Goal: Information Seeking & Learning: Learn about a topic

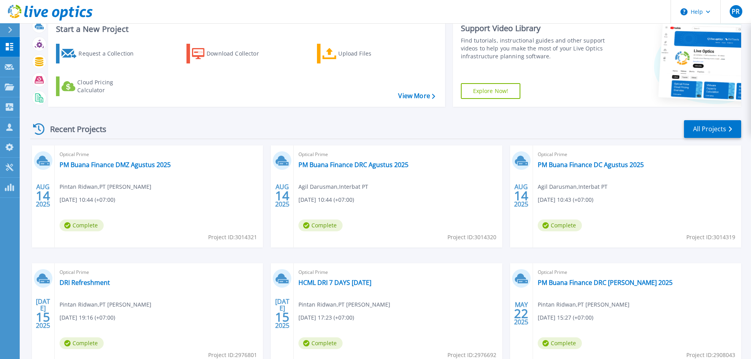
scroll to position [39, 0]
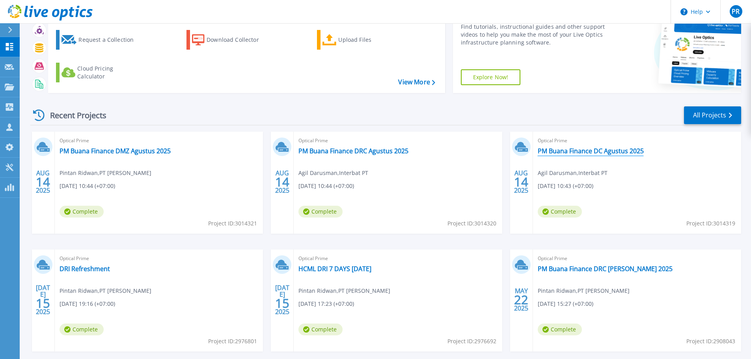
click at [579, 150] on link "PM Buana Finance DC Agustus 2025" at bounding box center [591, 151] width 106 height 8
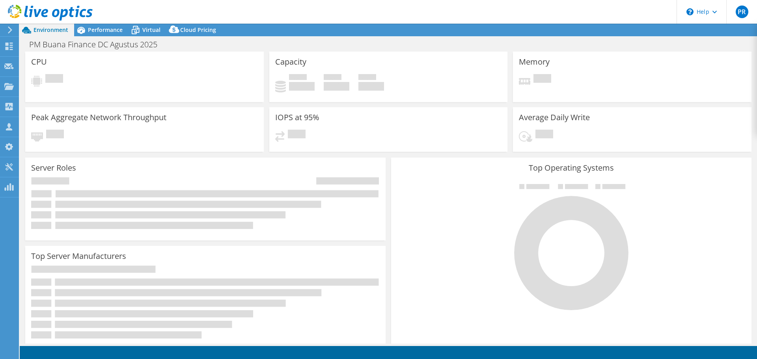
select select "USD"
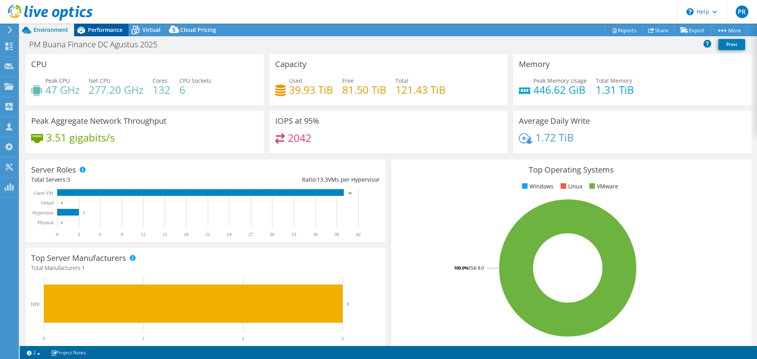
click at [99, 28] on span "Performance" at bounding box center [105, 29] width 35 height 7
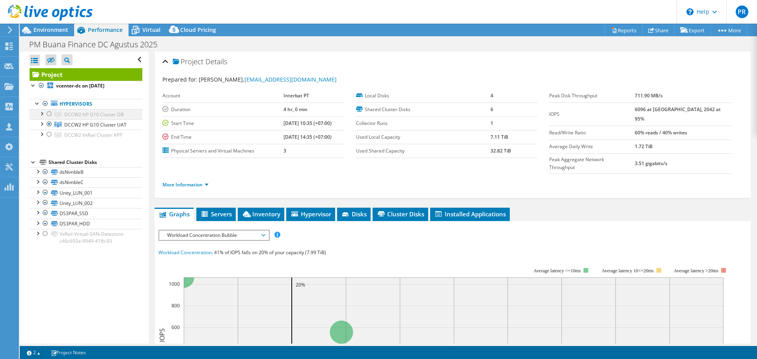
click at [49, 114] on div at bounding box center [49, 113] width 8 height 9
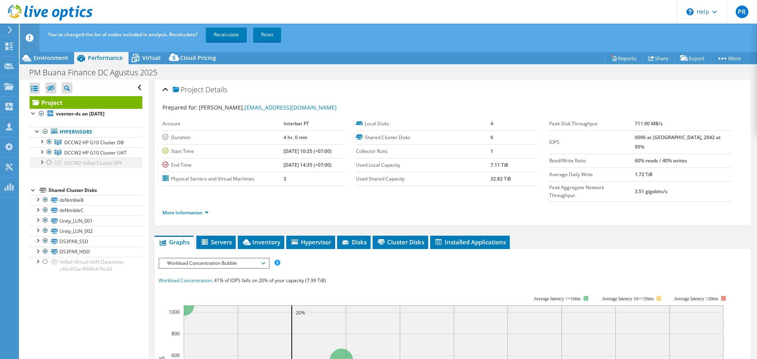
click at [49, 162] on div at bounding box center [49, 162] width 8 height 9
click at [234, 33] on link "Recalculate" at bounding box center [226, 35] width 41 height 14
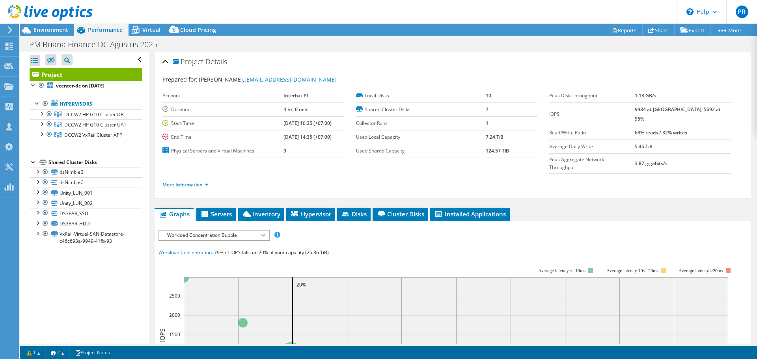
click at [652, 208] on ul "Graphs Servers Inventory Hypervisor Disks Cluster Disks Installed Applications" at bounding box center [453, 214] width 596 height 13
click at [316, 210] on span "Hypervisor" at bounding box center [310, 214] width 41 height 8
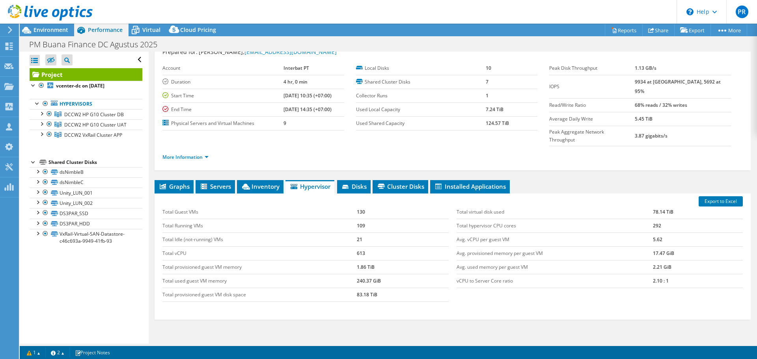
scroll to position [39, 0]
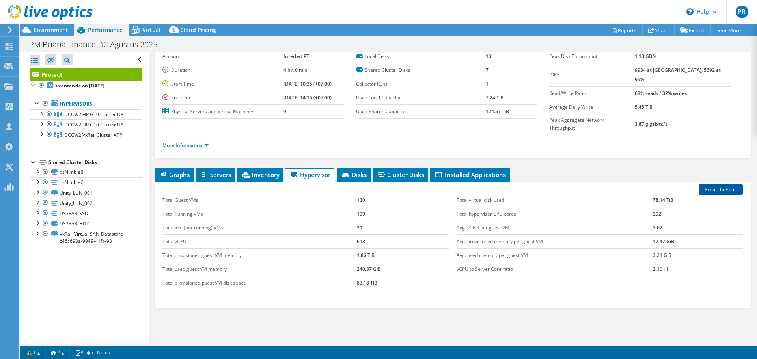
click at [727, 185] on link "Export to Excel" at bounding box center [721, 190] width 44 height 10
click at [48, 133] on div at bounding box center [49, 134] width 8 height 9
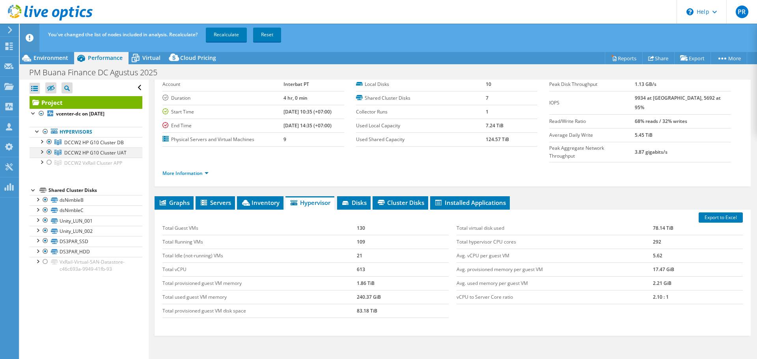
click at [49, 151] on div at bounding box center [49, 152] width 8 height 9
click at [234, 31] on link "Recalculate" at bounding box center [226, 35] width 41 height 14
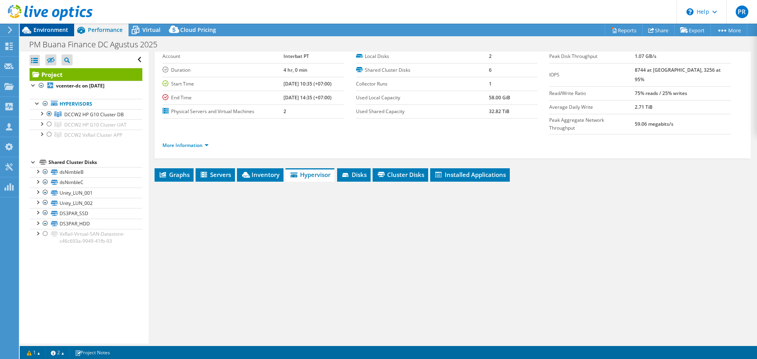
click at [41, 34] on div "Environment" at bounding box center [47, 30] width 54 height 13
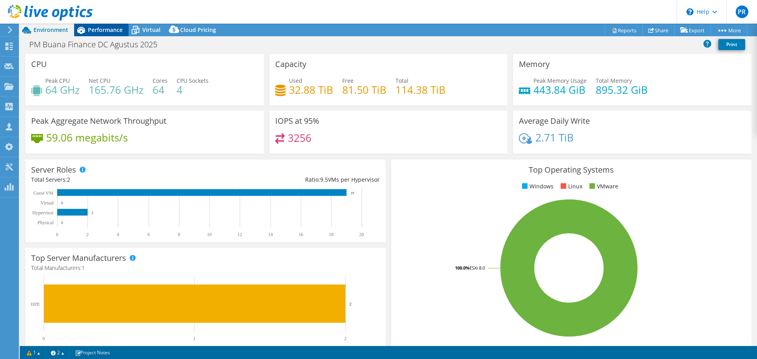
click at [110, 30] on span "Performance" at bounding box center [105, 29] width 35 height 7
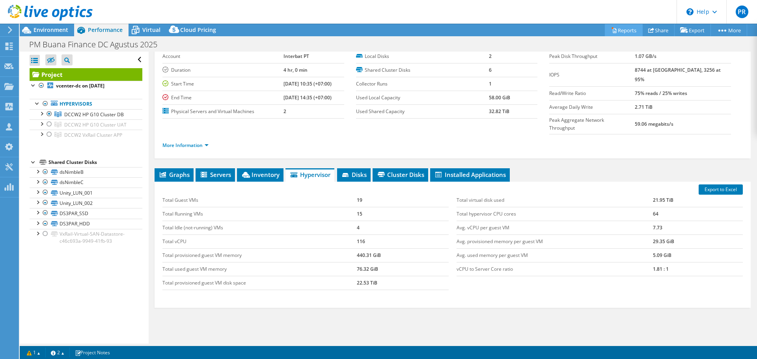
click at [623, 28] on link "Reports" at bounding box center [624, 30] width 38 height 12
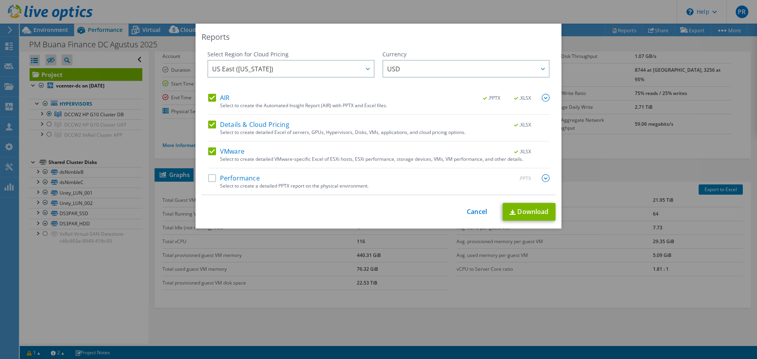
click at [210, 151] on label "VMware" at bounding box center [226, 152] width 36 height 8
click at [0, 0] on input "VMware" at bounding box center [0, 0] width 0 height 0
click at [209, 129] on div "Details & Cloud Pricing .XLSX" at bounding box center [379, 125] width 342 height 9
drag, startPoint x: 209, startPoint y: 91, endPoint x: 209, endPoint y: 98, distance: 6.7
click at [209, 92] on div "Select Region for Cloud Pricing Asia Pacific ([GEOGRAPHIC_DATA]) [GEOGRAPHIC_DA…" at bounding box center [290, 71] width 167 height 43
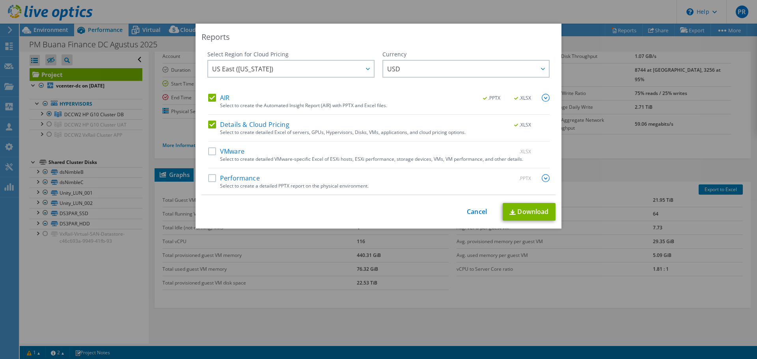
click at [210, 100] on label "AIR" at bounding box center [218, 98] width 21 height 8
click at [0, 0] on input "AIR" at bounding box center [0, 0] width 0 height 0
drag, startPoint x: 211, startPoint y: 124, endPoint x: 211, endPoint y: 129, distance: 4.8
click at [211, 125] on label "Details & Cloud Pricing" at bounding box center [248, 125] width 81 height 8
click at [0, 0] on input "Details & Cloud Pricing" at bounding box center [0, 0] width 0 height 0
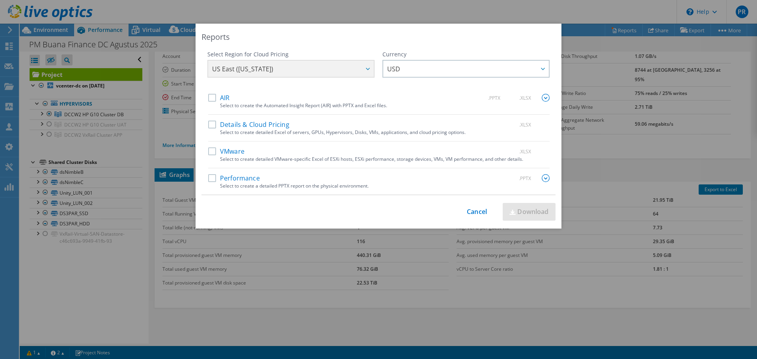
click at [212, 175] on label "Performance" at bounding box center [234, 178] width 52 height 8
click at [0, 0] on input "Performance" at bounding box center [0, 0] width 0 height 0
click at [543, 180] on img at bounding box center [546, 178] width 8 height 8
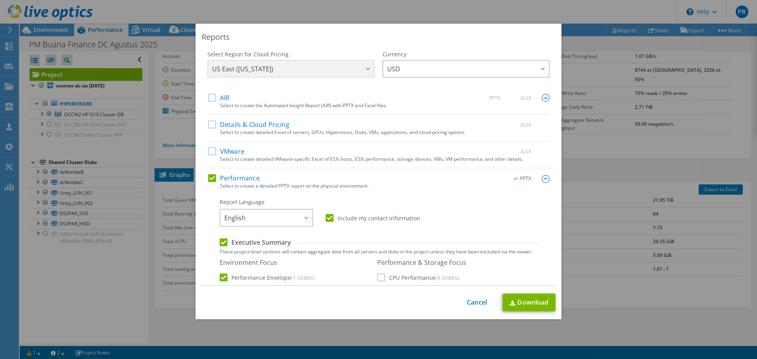
scroll to position [118, 0]
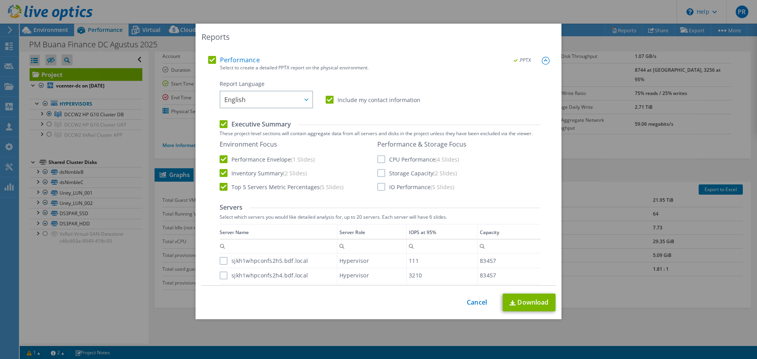
click at [377, 161] on label "CPU Performance (4 Slides)" at bounding box center [418, 159] width 82 height 8
click at [0, 0] on input "CPU Performance (4 Slides)" at bounding box center [0, 0] width 0 height 0
click at [381, 173] on label "Storage Capacity (2 Slides)" at bounding box center [417, 173] width 80 height 8
click at [0, 0] on input "Storage Capacity (2 Slides)" at bounding box center [0, 0] width 0 height 0
click at [381, 189] on label "IO Performance (5 Slides)" at bounding box center [415, 187] width 77 height 8
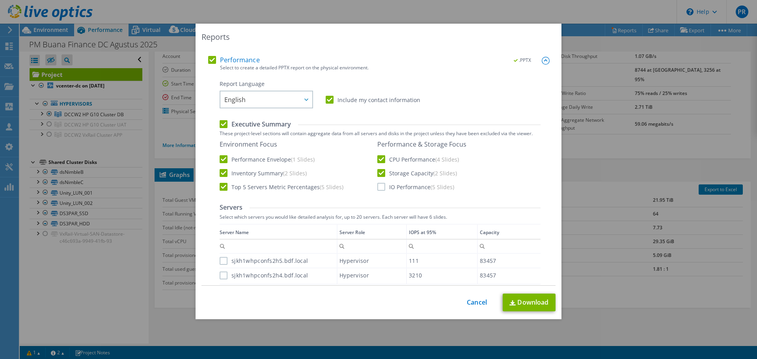
click at [0, 0] on input "IO Performance (5 Slides)" at bounding box center [0, 0] width 0 height 0
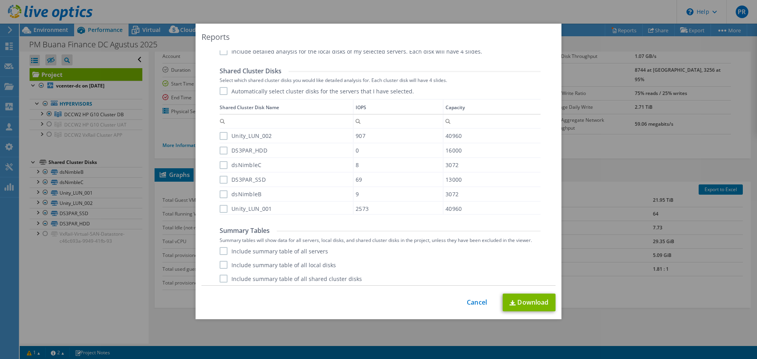
scroll to position [383, 0]
click at [220, 251] on label "Include summary table of all servers" at bounding box center [274, 248] width 108 height 8
click at [0, 0] on input "Include summary table of all servers" at bounding box center [0, 0] width 0 height 0
click at [220, 262] on label "Include summary table of all local disks" at bounding box center [278, 262] width 116 height 8
click at [0, 0] on input "Include summary table of all local disks" at bounding box center [0, 0] width 0 height 0
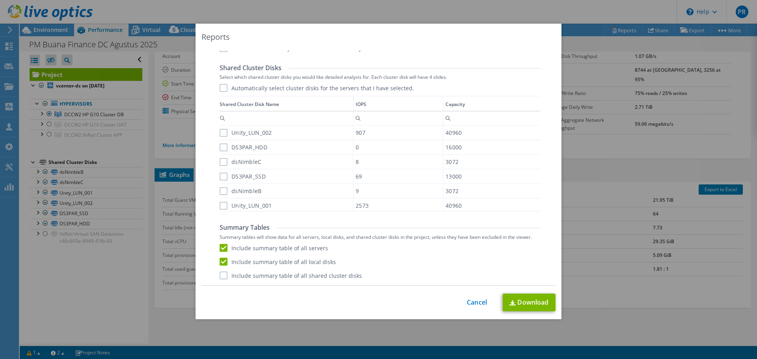
click at [222, 276] on label "Include summary table of all shared cluster disks" at bounding box center [291, 276] width 142 height 8
click at [0, 0] on input "Include summary table of all shared cluster disks" at bounding box center [0, 0] width 0 height 0
click at [523, 306] on link "Download" at bounding box center [529, 303] width 53 height 18
click at [476, 306] on link "Cancel" at bounding box center [477, 302] width 20 height 7
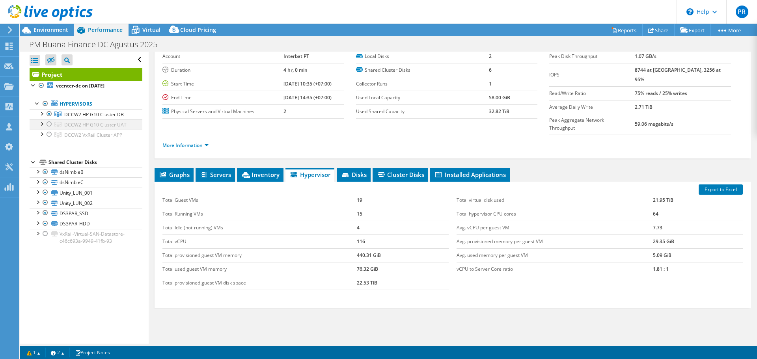
click at [50, 124] on div at bounding box center [49, 124] width 8 height 9
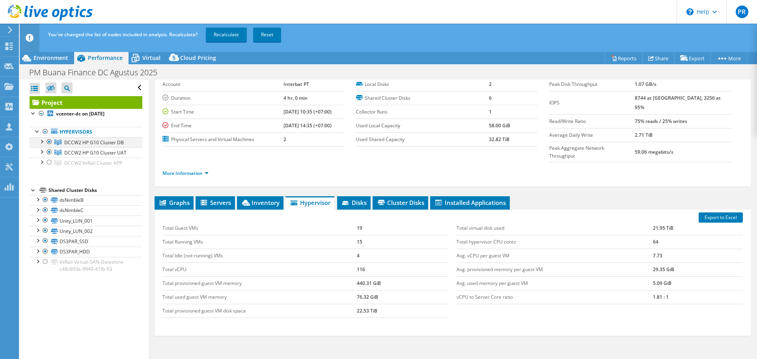
click at [50, 141] on div at bounding box center [49, 141] width 8 height 9
click at [231, 34] on link "Recalculate" at bounding box center [226, 35] width 41 height 14
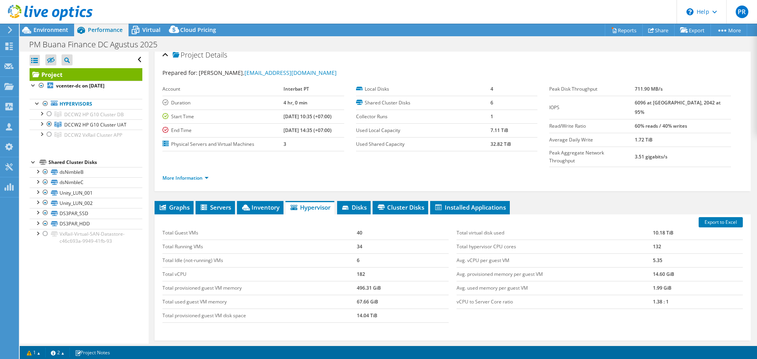
scroll to position [0, 0]
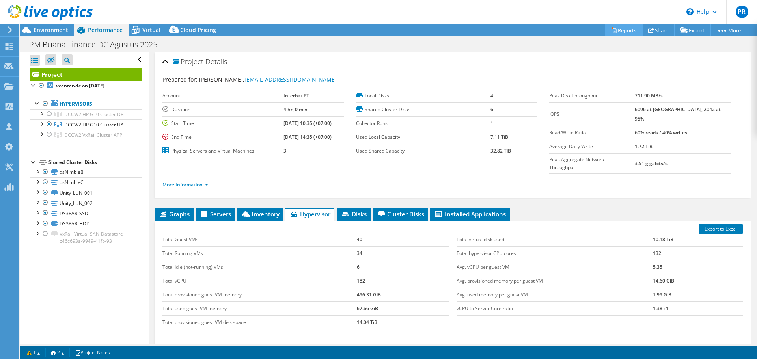
click at [612, 33] on link "Reports" at bounding box center [624, 30] width 38 height 12
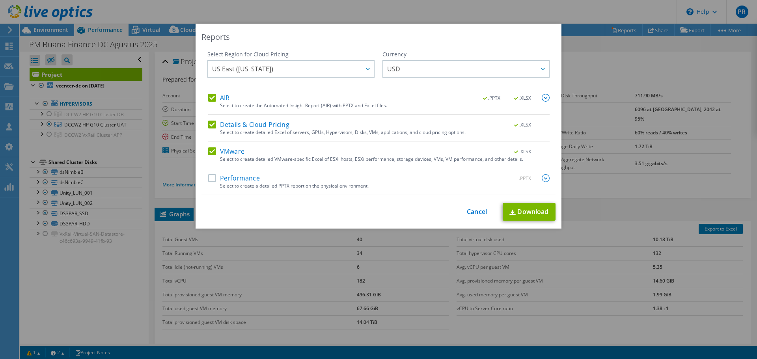
click at [208, 98] on label "AIR" at bounding box center [218, 98] width 21 height 8
click at [0, 0] on input "AIR" at bounding box center [0, 0] width 0 height 0
click at [208, 125] on label "Details & Cloud Pricing" at bounding box center [248, 125] width 81 height 8
click at [0, 0] on input "Details & Cloud Pricing" at bounding box center [0, 0] width 0 height 0
click at [208, 154] on label "VMware" at bounding box center [226, 152] width 36 height 8
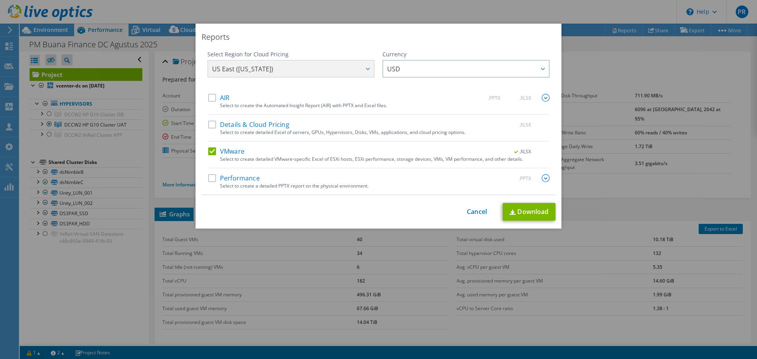
click at [0, 0] on input "VMware" at bounding box center [0, 0] width 0 height 0
click at [208, 181] on label "Performance" at bounding box center [234, 178] width 52 height 8
click at [0, 0] on input "Performance" at bounding box center [0, 0] width 0 height 0
click at [442, 186] on div "Select to create a detailed PPTX report on the physical environment." at bounding box center [385, 186] width 330 height 6
click at [544, 177] on img at bounding box center [546, 178] width 8 height 8
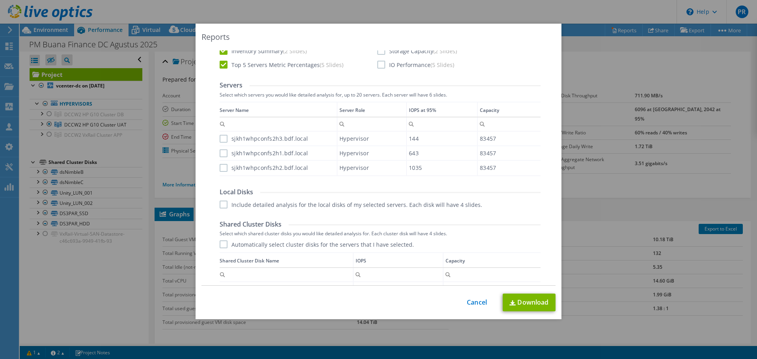
scroll to position [197, 0]
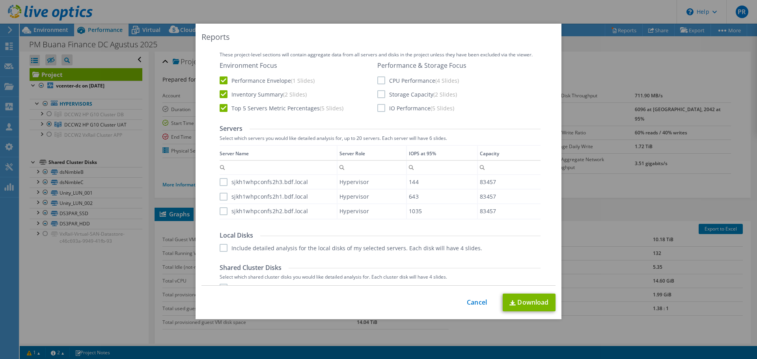
click at [379, 82] on label "CPU Performance (4 Slides)" at bounding box center [418, 81] width 82 height 8
click at [0, 0] on input "CPU Performance (4 Slides)" at bounding box center [0, 0] width 0 height 0
click at [379, 97] on label "Storage Capacity (2 Slides)" at bounding box center [417, 94] width 80 height 8
click at [0, 0] on input "Storage Capacity (2 Slides)" at bounding box center [0, 0] width 0 height 0
click at [380, 114] on div "Report Language English Deutsch Español Français Italiano Polski Português Русс…" at bounding box center [380, 240] width 321 height 478
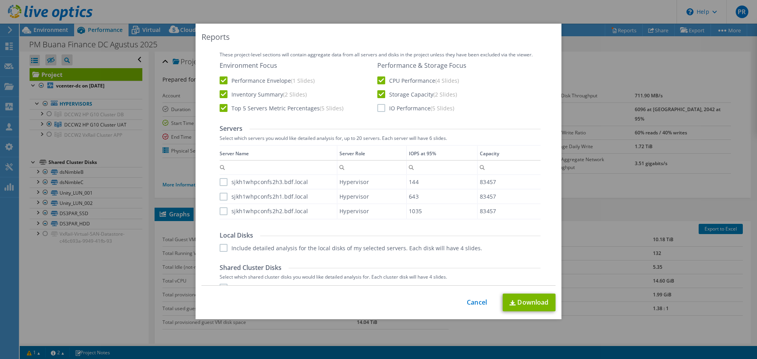
click at [378, 110] on label "IO Performance (5 Slides)" at bounding box center [415, 108] width 77 height 8
click at [0, 0] on input "IO Performance (5 Slides)" at bounding box center [0, 0] width 0 height 0
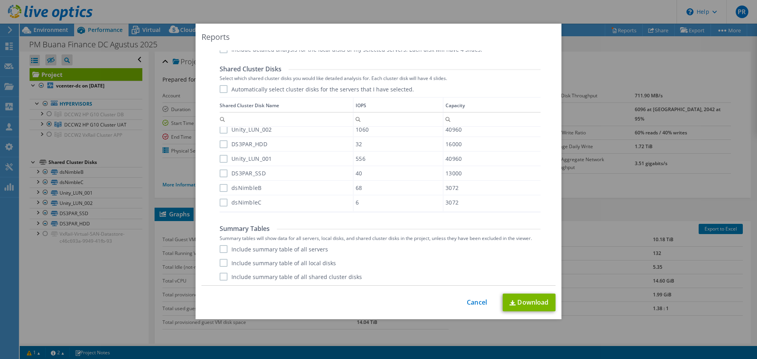
scroll to position [397, 0]
drag, startPoint x: 219, startPoint y: 249, endPoint x: 219, endPoint y: 263, distance: 13.8
click at [220, 249] on label "Include summary table of all servers" at bounding box center [274, 248] width 108 height 8
click at [0, 0] on input "Include summary table of all servers" at bounding box center [0, 0] width 0 height 0
click at [220, 267] on div "Include summary table of all servers Include summary table of all local disks I…" at bounding box center [380, 261] width 321 height 35
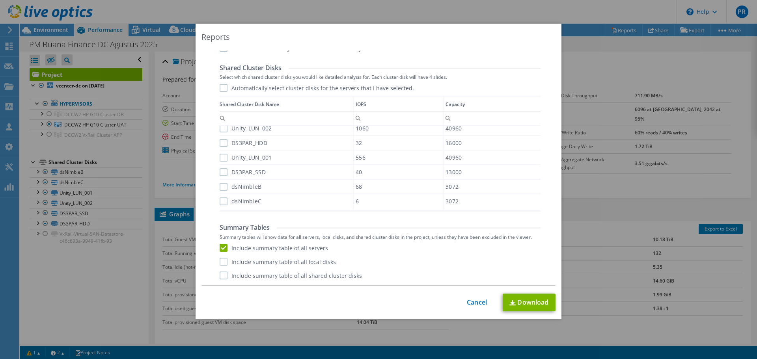
click at [220, 274] on label "Include summary table of all shared cluster disks" at bounding box center [291, 276] width 142 height 8
click at [0, 0] on input "Include summary table of all shared cluster disks" at bounding box center [0, 0] width 0 height 0
click at [222, 262] on label "Include summary table of all local disks" at bounding box center [278, 262] width 116 height 8
click at [0, 0] on input "Include summary table of all local disks" at bounding box center [0, 0] width 0 height 0
click at [536, 300] on link "Download" at bounding box center [529, 303] width 53 height 18
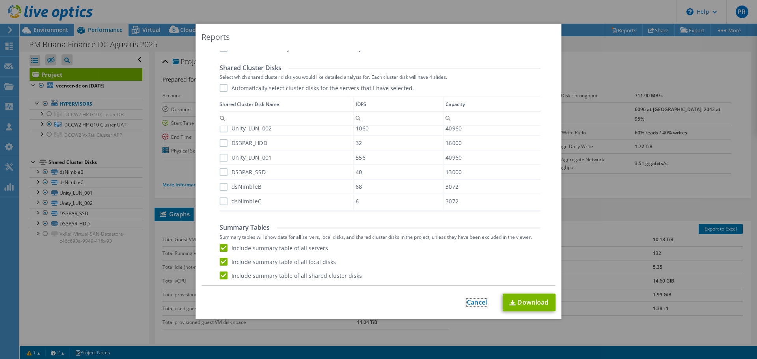
click at [476, 302] on link "Cancel" at bounding box center [477, 302] width 20 height 7
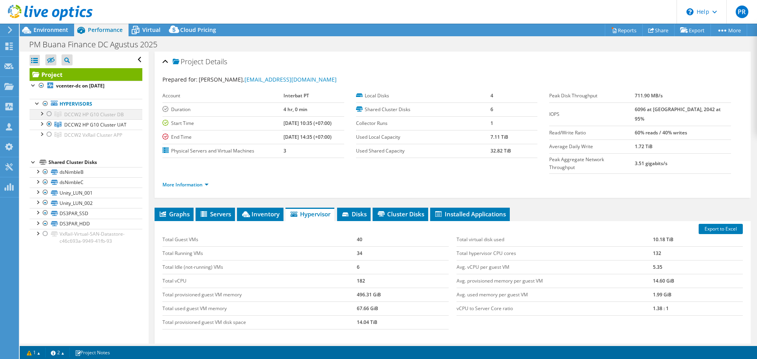
click at [49, 112] on div at bounding box center [49, 113] width 8 height 9
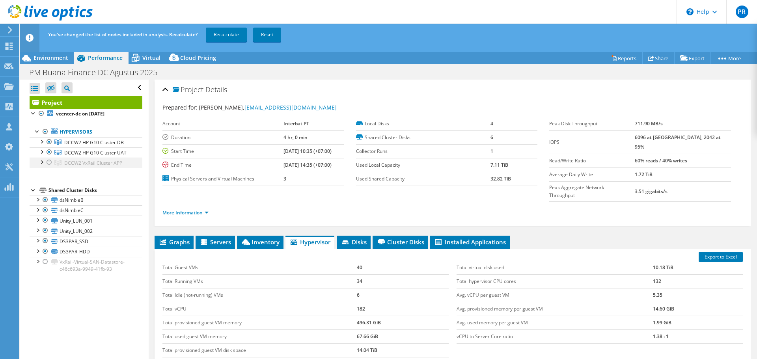
click at [50, 162] on div at bounding box center [49, 162] width 8 height 9
click at [234, 37] on link "Recalculate" at bounding box center [226, 35] width 41 height 14
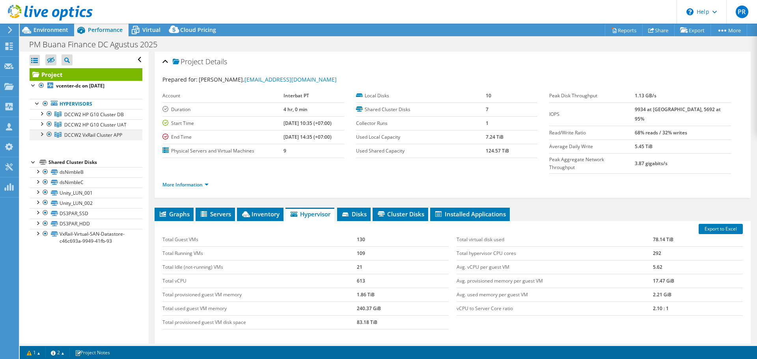
click at [41, 137] on div at bounding box center [41, 134] width 8 height 8
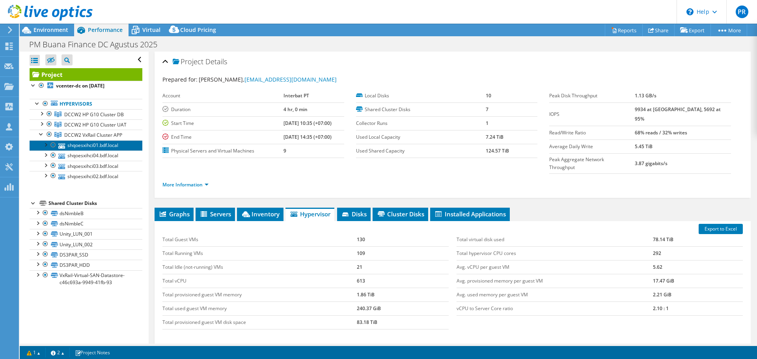
click at [118, 145] on link "shqoesxihci01.bdf.local" at bounding box center [86, 145] width 113 height 10
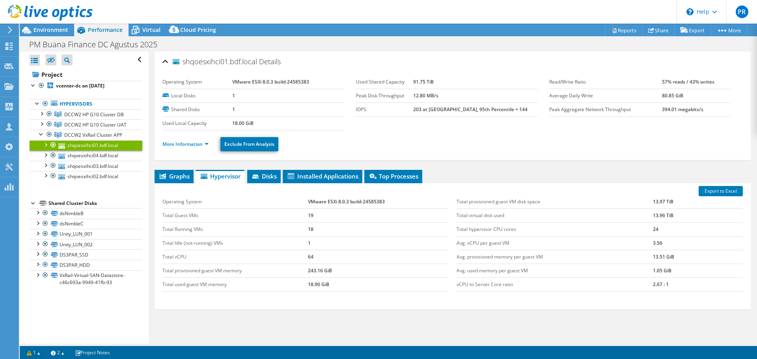
click at [598, 142] on ul "More Information Exclude From Analysis" at bounding box center [453, 143] width 581 height 16
drag, startPoint x: 655, startPoint y: 109, endPoint x: 672, endPoint y: 110, distance: 16.6
click at [672, 110] on tr "Peak Aggregate Network Throughput 394.01 megabits/s" at bounding box center [640, 110] width 182 height 14
copy tr "394.01"
click at [115, 176] on link "shqoesxihci02.bdf.local" at bounding box center [86, 176] width 113 height 10
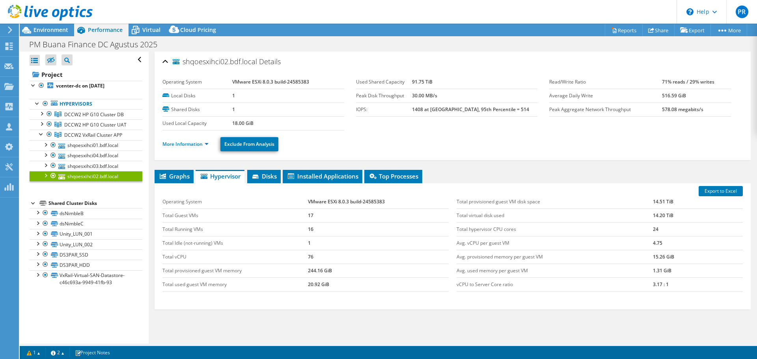
click at [663, 110] on b "578.08 megabits/s" at bounding box center [682, 109] width 41 height 7
copy b "578.08"
click at [109, 165] on link "shqoesxihci03.bdf.local" at bounding box center [86, 166] width 113 height 10
click at [665, 110] on b "426.70 megabits/s" at bounding box center [685, 109] width 41 height 7
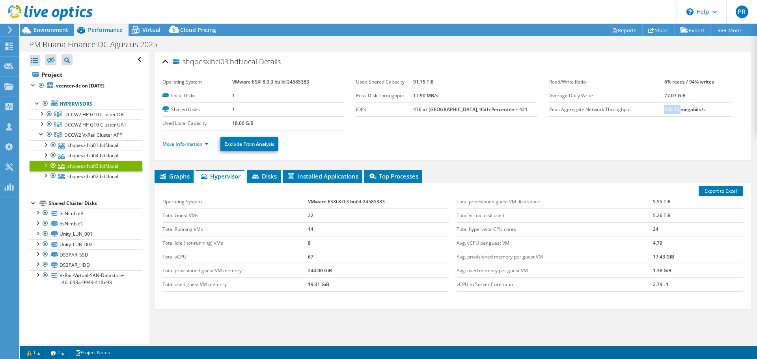
click at [665, 110] on b "426.70 megabits/s" at bounding box center [685, 109] width 41 height 7
copy b "426.70"
click at [110, 157] on link "shqoesxihci04.bdf.local" at bounding box center [86, 156] width 113 height 10
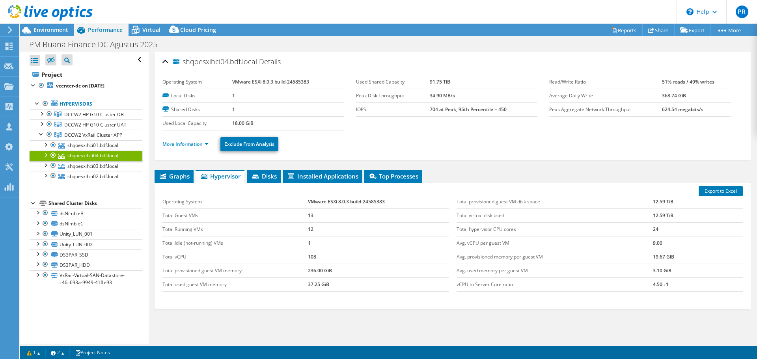
click at [663, 109] on b "624.54 megabits/s" at bounding box center [682, 109] width 41 height 7
click at [662, 109] on b "624.54 megabits/s" at bounding box center [682, 109] width 41 height 7
copy b "624.54"
click at [42, 135] on div at bounding box center [41, 134] width 8 height 8
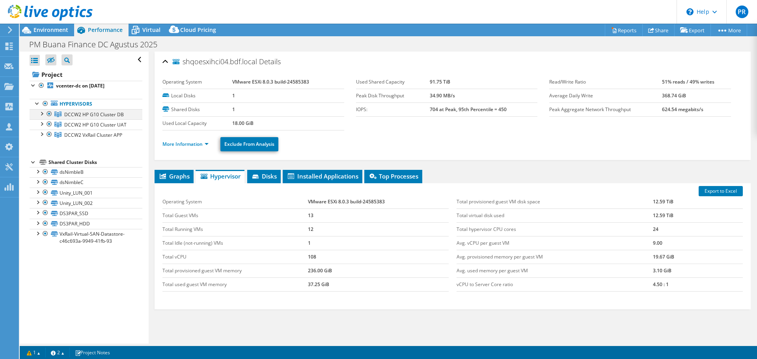
click at [43, 116] on div at bounding box center [41, 113] width 8 height 8
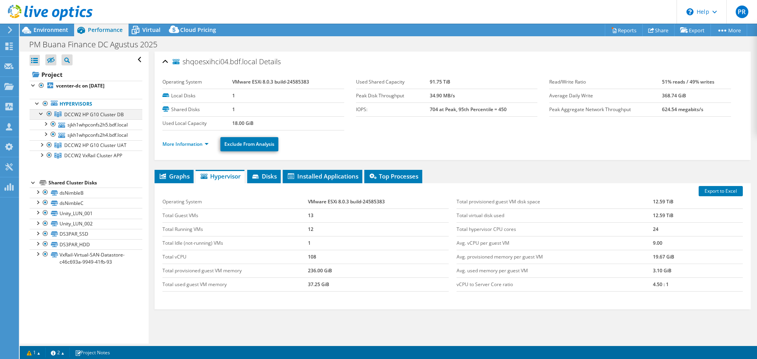
click at [43, 116] on div at bounding box center [41, 113] width 8 height 8
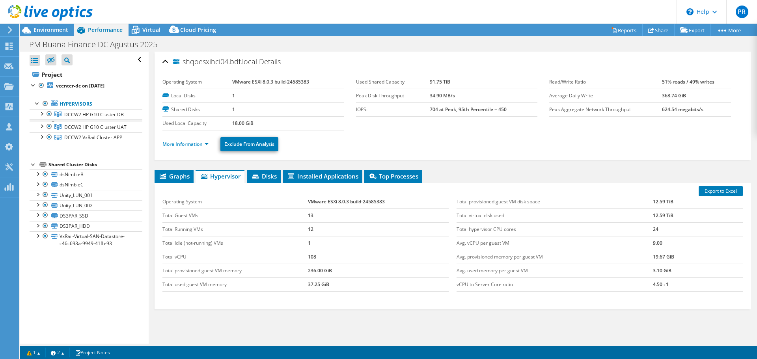
click at [42, 123] on div at bounding box center [41, 126] width 8 height 8
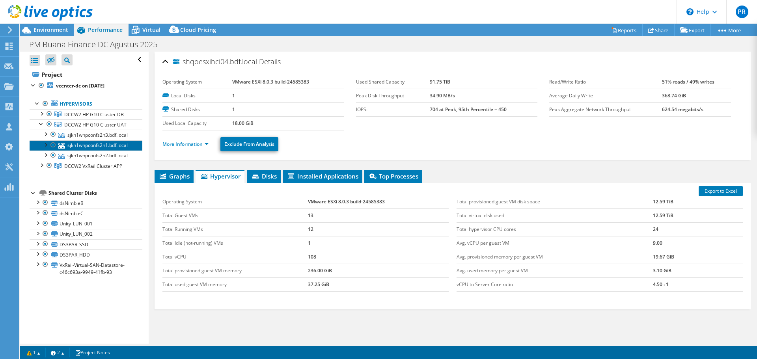
click at [117, 146] on link "sjkh1whpconfs2h1.bdf.local" at bounding box center [86, 145] width 113 height 10
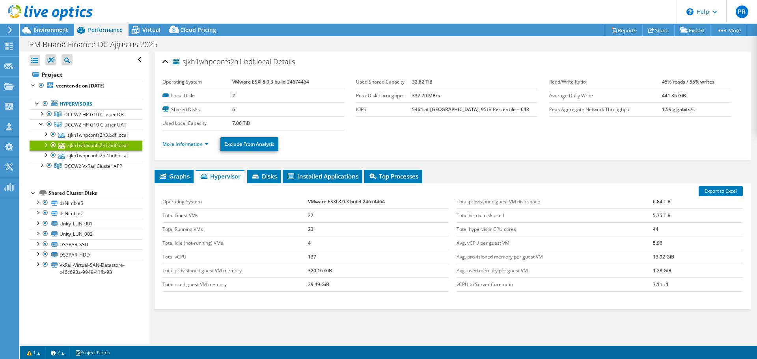
drag, startPoint x: 656, startPoint y: 110, endPoint x: 665, endPoint y: 110, distance: 9.1
click at [665, 110] on tr "Peak Aggregate Network Throughput 1.59 gigabits/s" at bounding box center [640, 110] width 182 height 14
copy tr "1.59"
click at [116, 153] on link "sjkh1whpconfs2h2.bdf.local" at bounding box center [86, 156] width 113 height 10
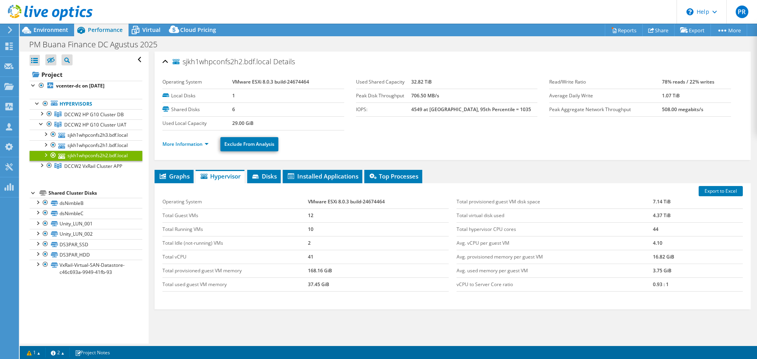
click at [662, 109] on b "508.00 megabits/s" at bounding box center [682, 109] width 41 height 7
copy b "508.00"
click at [120, 136] on link "sjkh1whpconfs2h3.bdf.local" at bounding box center [86, 135] width 113 height 10
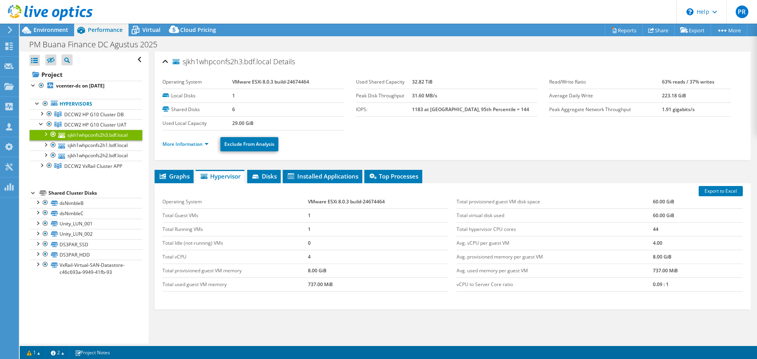
click at [662, 108] on b "1.91 gigabits/s" at bounding box center [678, 109] width 33 height 7
click at [40, 124] on div at bounding box center [41, 124] width 8 height 8
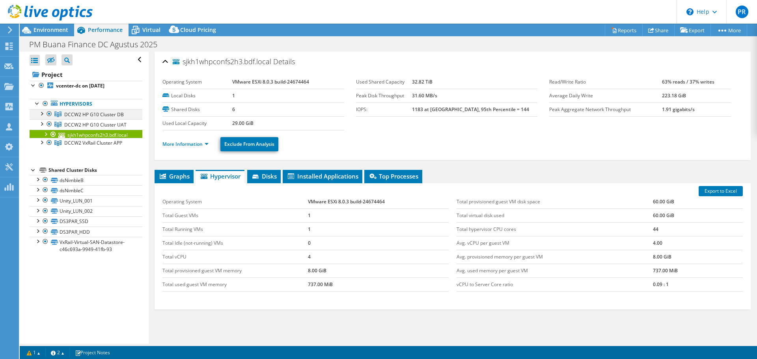
click at [42, 112] on div at bounding box center [41, 113] width 8 height 8
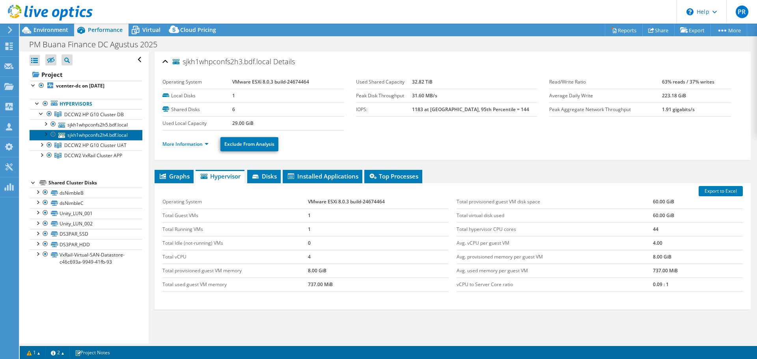
click at [110, 137] on link "sjkh1whpconfs2h4.bdf.local" at bounding box center [86, 135] width 113 height 10
click at [662, 109] on b "57.87 megabits/s" at bounding box center [681, 109] width 39 height 7
copy b "57.87"
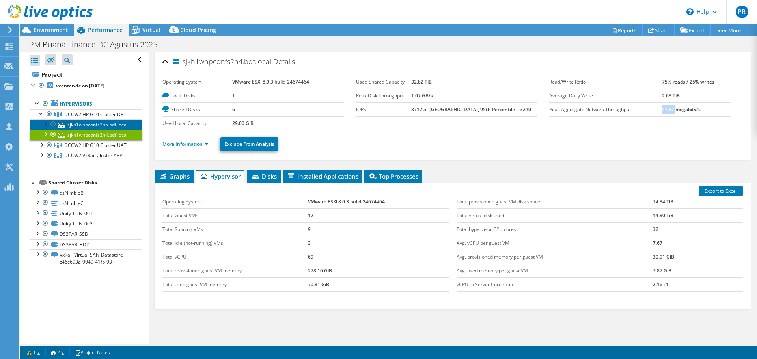
click at [120, 128] on link "sjkh1whpconfs2h5.bdf.local" at bounding box center [86, 125] width 113 height 10
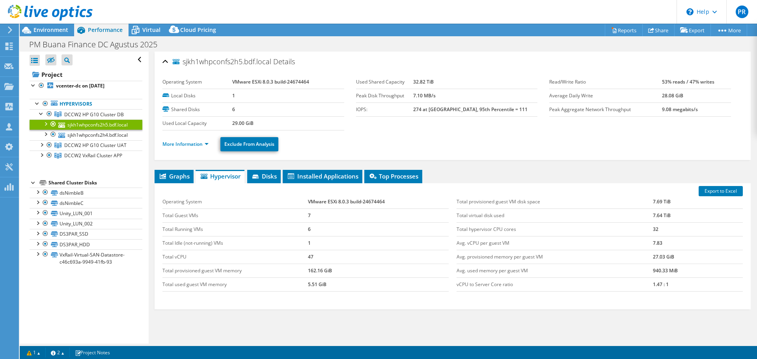
click at [662, 107] on b "9.08 megabits/s" at bounding box center [680, 109] width 36 height 7
copy b "9.08"
click at [461, 143] on ul "More Information Exclude From Analysis" at bounding box center [453, 143] width 581 height 16
